Goal: Task Accomplishment & Management: Use online tool/utility

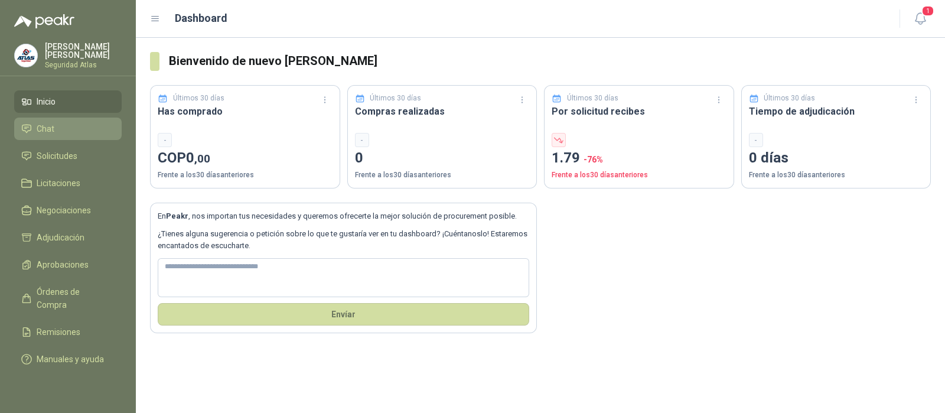
click at [64, 128] on li "Chat" at bounding box center [67, 128] width 93 height 13
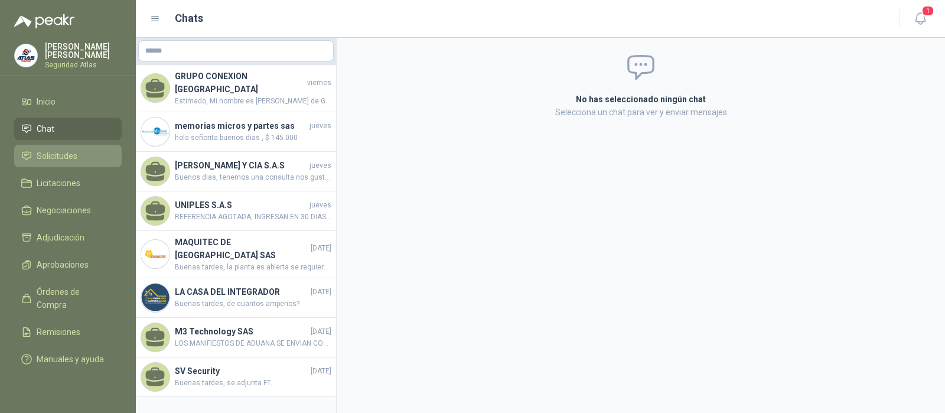
click at [68, 158] on span "Solicitudes" at bounding box center [57, 155] width 41 height 13
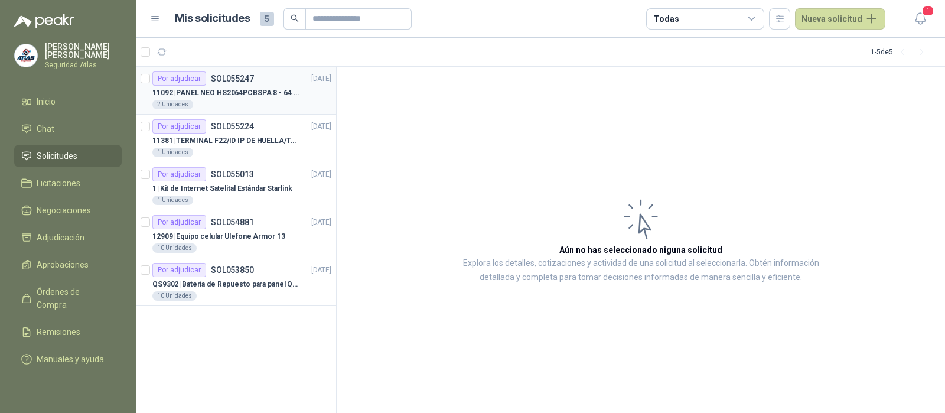
click at [232, 99] on div "11092 | PANEL NEO HS2064PCBSPA 8 - 64 ZONAS" at bounding box center [241, 93] width 179 height 14
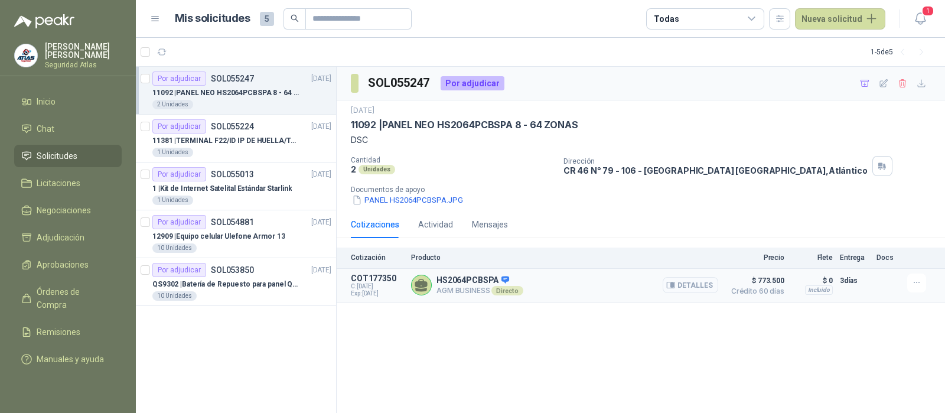
click at [703, 285] on button "Detalles" at bounding box center [689, 285] width 55 height 16
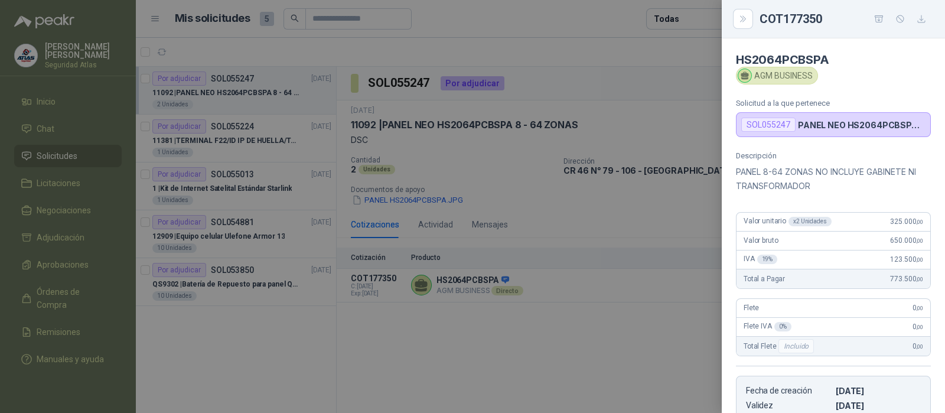
click at [636, 335] on div at bounding box center [472, 206] width 945 height 413
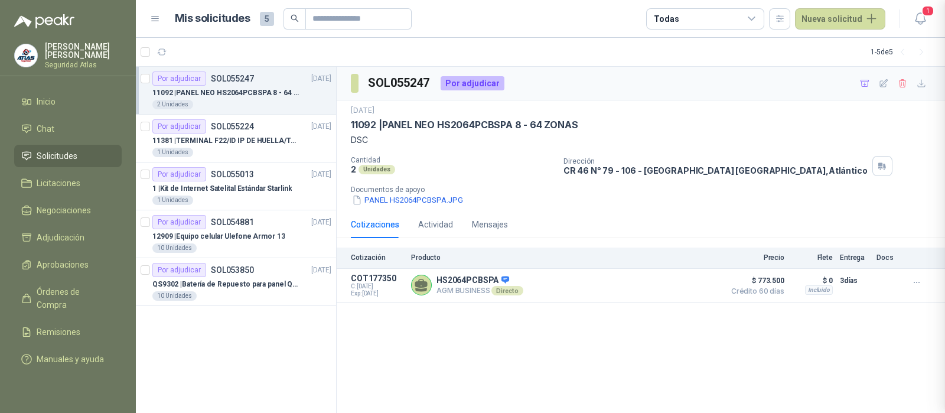
scroll to position [217, 0]
click at [769, 289] on span "Crédito 60 días" at bounding box center [754, 290] width 59 height 7
click at [694, 286] on button "Detalles" at bounding box center [689, 285] width 55 height 16
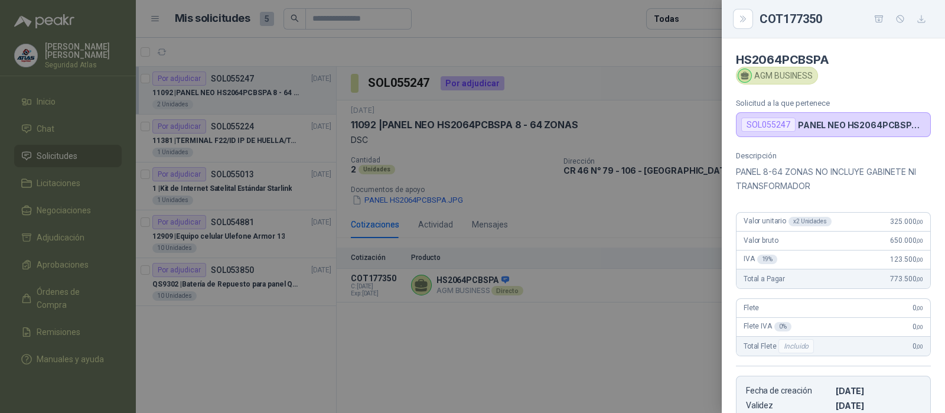
scroll to position [0, 0]
click at [916, 18] on icon "button" at bounding box center [921, 19] width 10 height 10
click at [744, 23] on button "Close" at bounding box center [743, 19] width 20 height 20
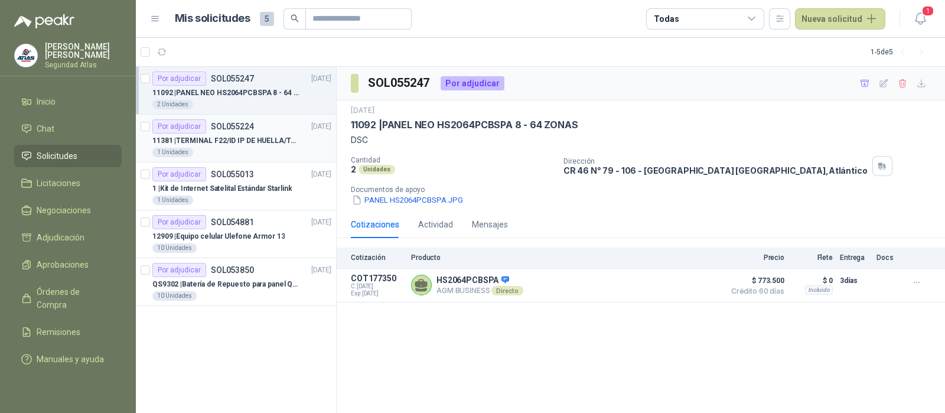
click at [246, 129] on p "SOL055224" at bounding box center [232, 126] width 43 height 8
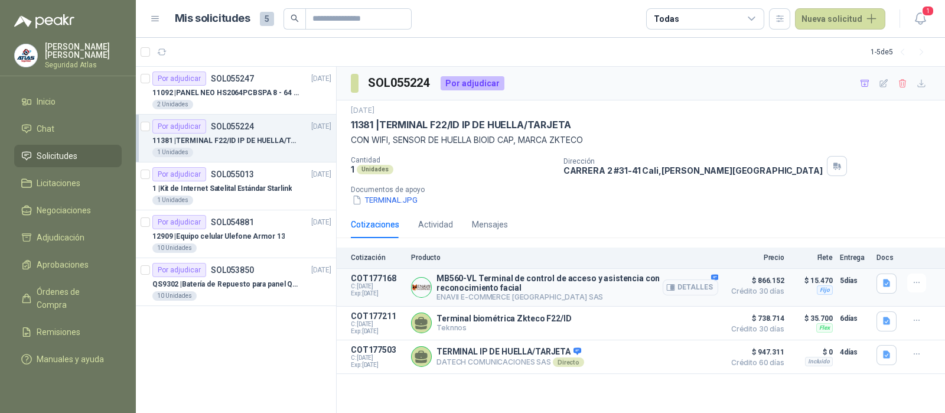
click at [714, 276] on div "Detalles" at bounding box center [689, 287] width 55 height 28
click at [714, 277] on div "Detalles" at bounding box center [689, 287] width 55 height 28
click at [697, 290] on button "Detalles" at bounding box center [689, 287] width 55 height 16
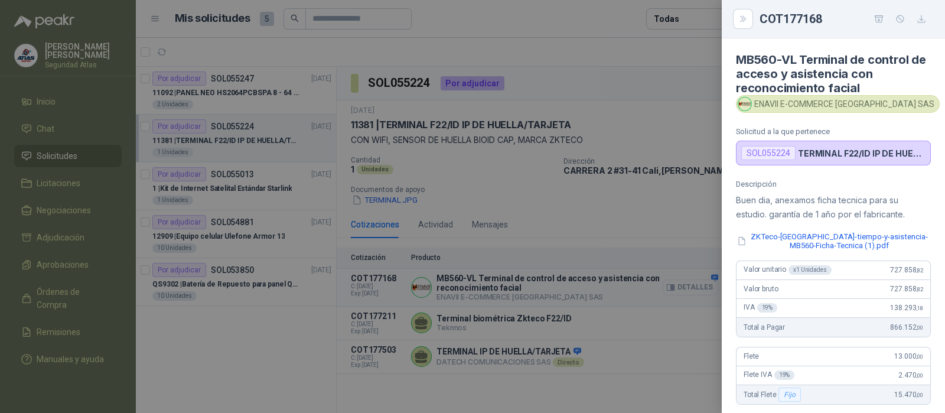
scroll to position [260, 0]
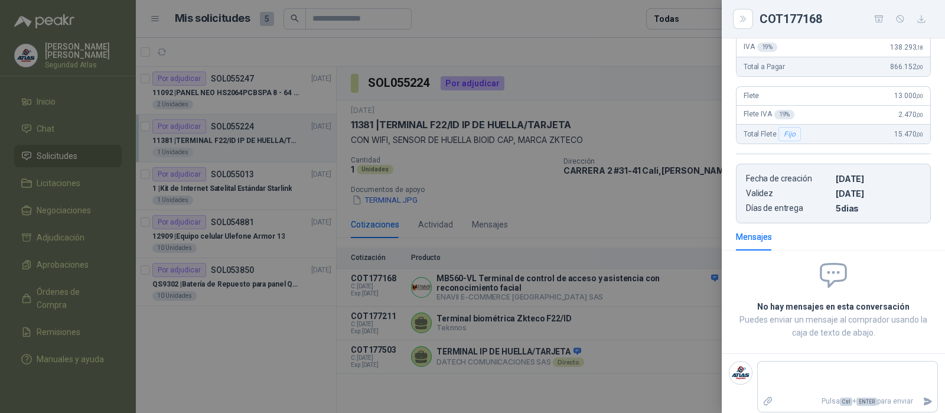
click at [759, 236] on div "Mensajes" at bounding box center [754, 236] width 36 height 13
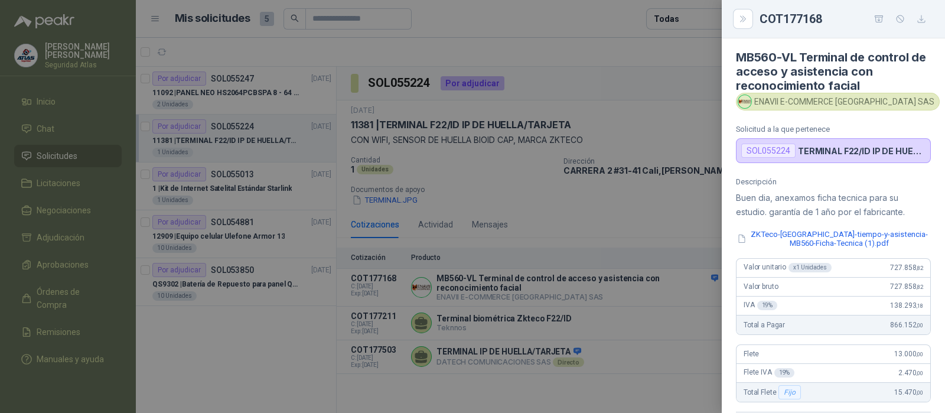
scroll to position [0, 0]
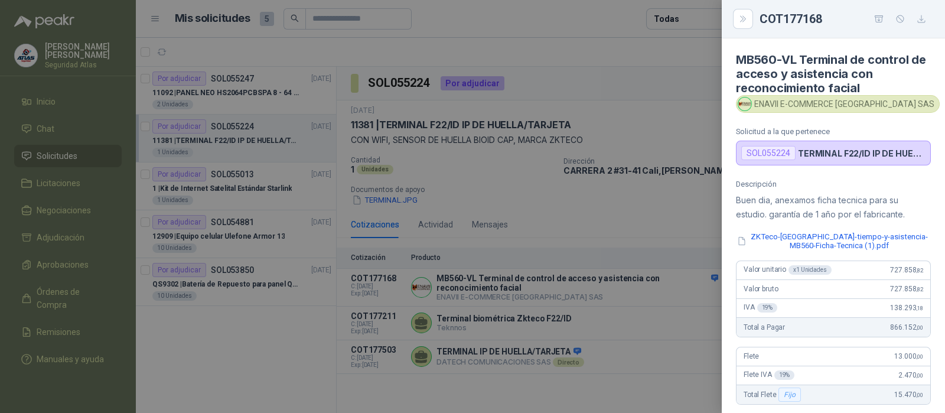
click at [566, 387] on div at bounding box center [472, 206] width 945 height 413
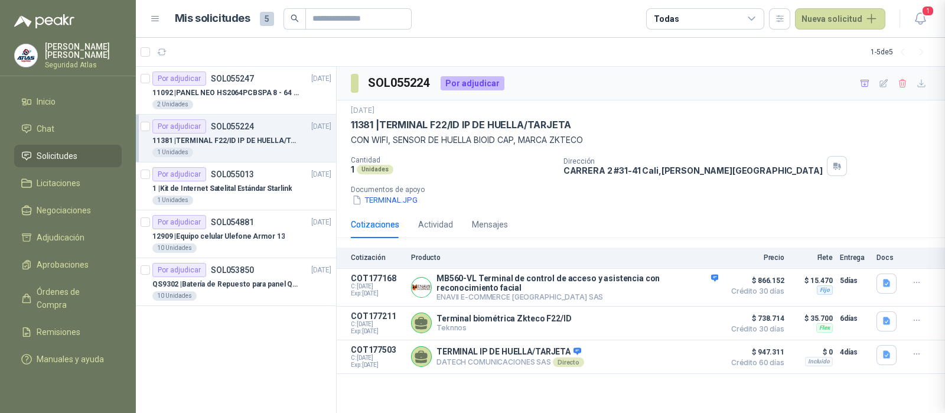
scroll to position [266, 0]
click at [920, 283] on icon "button" at bounding box center [916, 282] width 10 height 10
click at [903, 254] on button "Ignorar" at bounding box center [892, 256] width 94 height 19
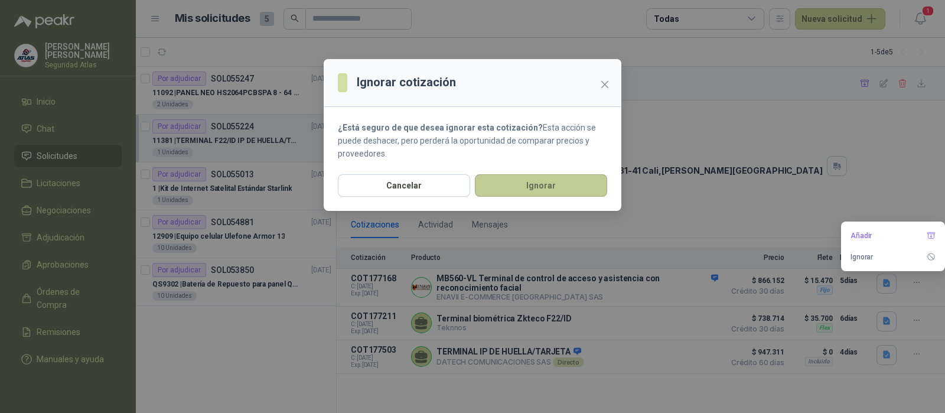
click at [548, 181] on button "Ignorar" at bounding box center [541, 185] width 132 height 22
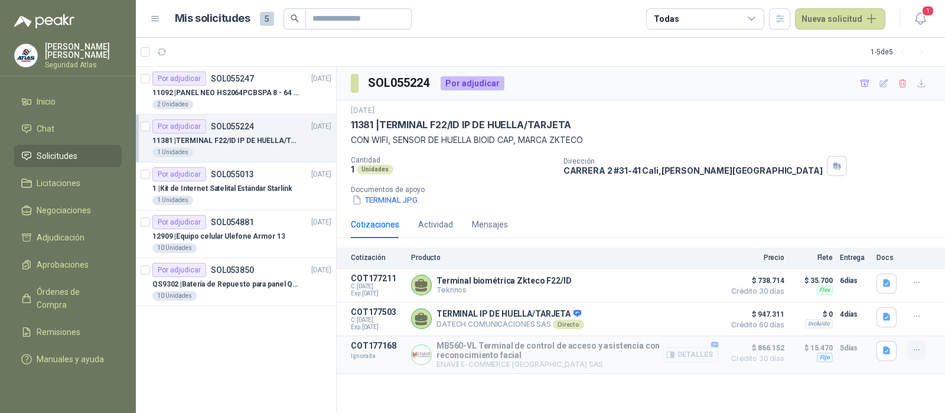
click at [918, 352] on icon "button" at bounding box center [916, 350] width 10 height 10
click at [822, 391] on div "SOL055224 Por adjudicar [DATE] 11381 | TERMINAL F22/ID IP DE HUELLA/TARJETA CON…" at bounding box center [640, 240] width 608 height 347
click at [917, 316] on icon "button" at bounding box center [916, 316] width 10 height 10
click at [888, 283] on button "Ignorar" at bounding box center [892, 290] width 94 height 19
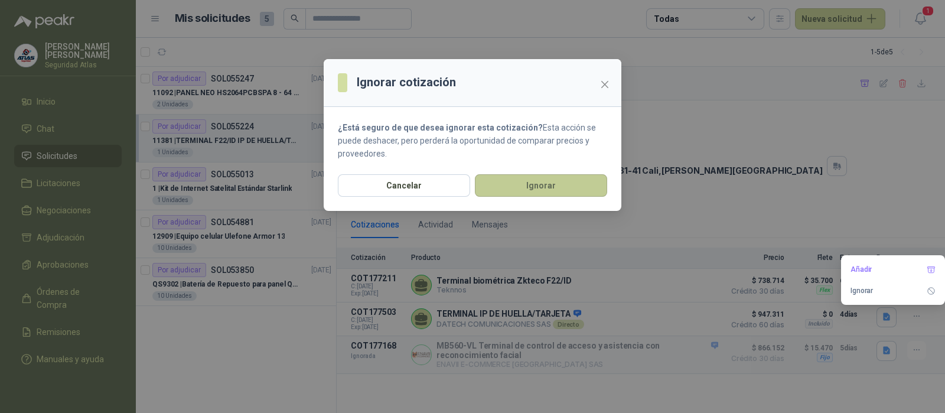
drag, startPoint x: 504, startPoint y: 186, endPoint x: 506, endPoint y: 220, distance: 33.7
click at [504, 186] on button "Ignorar" at bounding box center [541, 185] width 132 height 22
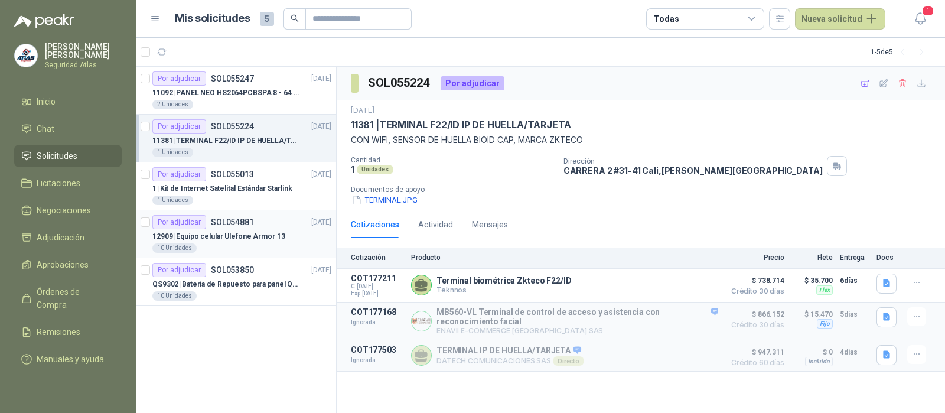
click at [280, 231] on div "12909 | Equipo celular Ulefone Armor 13" at bounding box center [241, 236] width 179 height 14
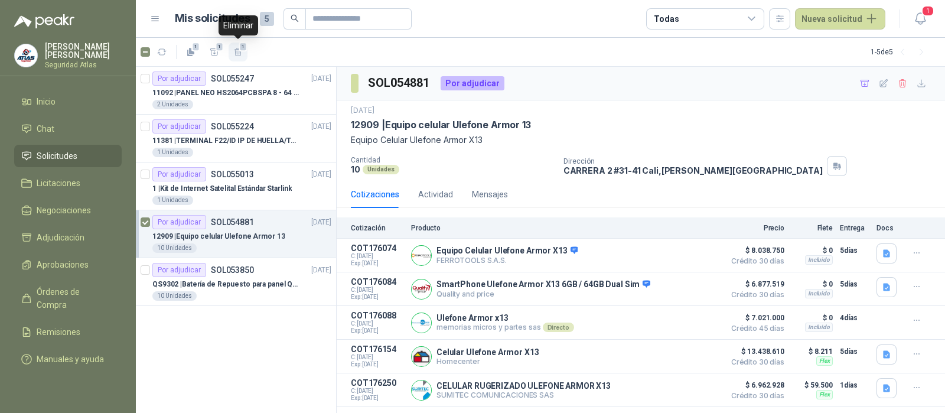
click at [238, 51] on icon "button" at bounding box center [238, 52] width 10 height 10
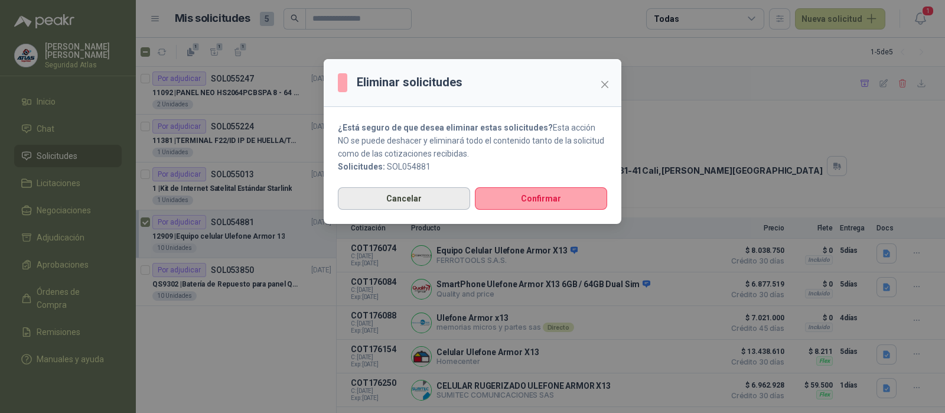
click at [413, 194] on button "Cancelar" at bounding box center [404, 198] width 132 height 22
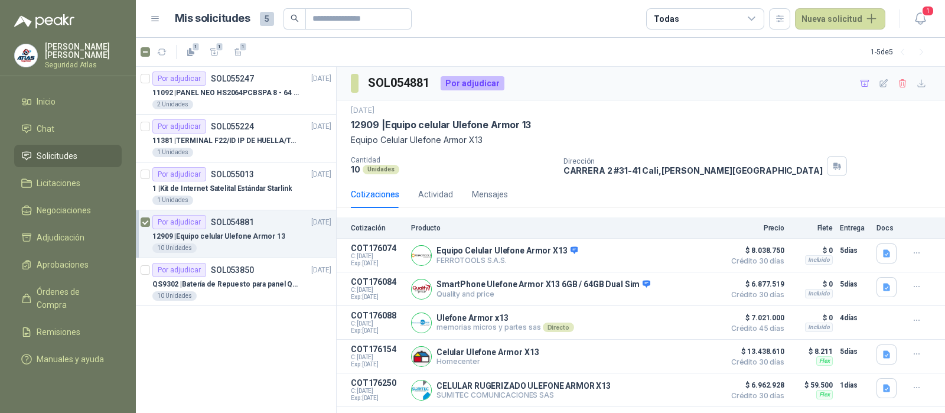
click at [283, 338] on div "Por adjudicar SOL055247 [DATE] 11092 | PANEL NEO HS2064PCBSPA 8 - 64 ZONAS 2 Un…" at bounding box center [236, 240] width 201 height 347
click at [921, 17] on icon "button" at bounding box center [920, 18] width 15 height 15
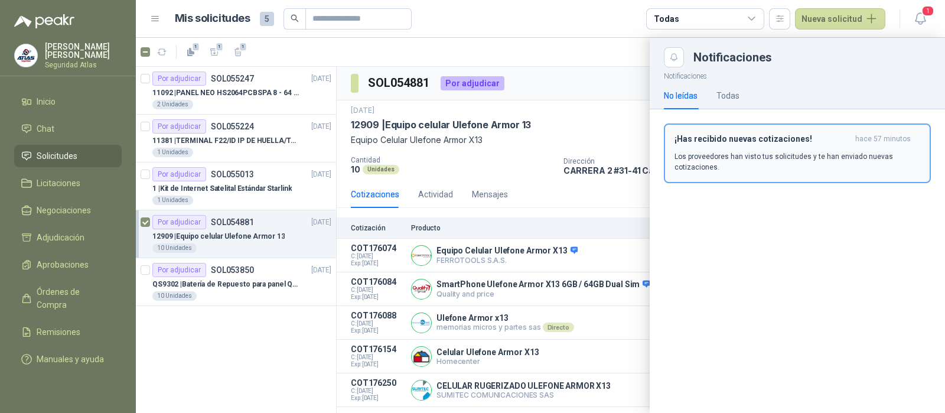
click at [760, 146] on div "¡Has recibido nuevas cotizaciones! hace 57 minutos Los proveedores han visto tu…" at bounding box center [797, 153] width 246 height 38
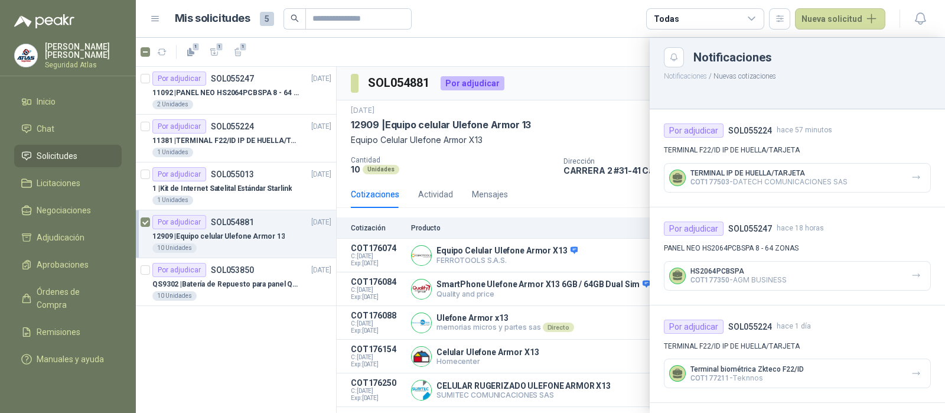
click at [579, 55] on div at bounding box center [540, 225] width 809 height 375
